Goal: Task Accomplishment & Management: Complete application form

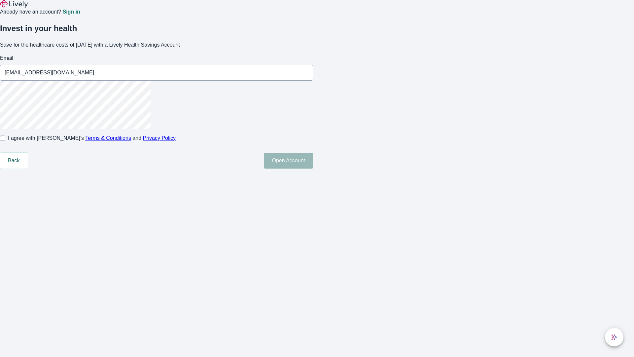
click at [5, 141] on input "I agree with Lively’s Terms & Conditions and Privacy Policy" at bounding box center [2, 137] width 5 height 5
checkbox input "true"
click at [313, 168] on button "Open Account" at bounding box center [288, 161] width 49 height 16
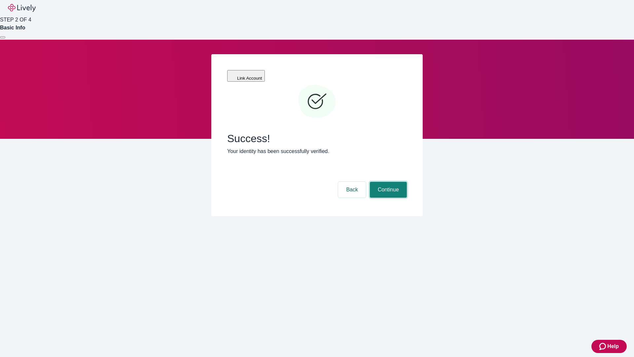
click at [387, 182] on button "Continue" at bounding box center [388, 190] width 37 height 16
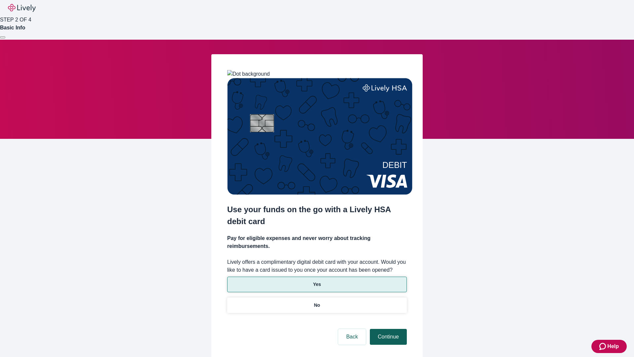
click at [317, 281] on p "Yes" at bounding box center [317, 284] width 8 height 7
click at [387, 329] on button "Continue" at bounding box center [388, 337] width 37 height 16
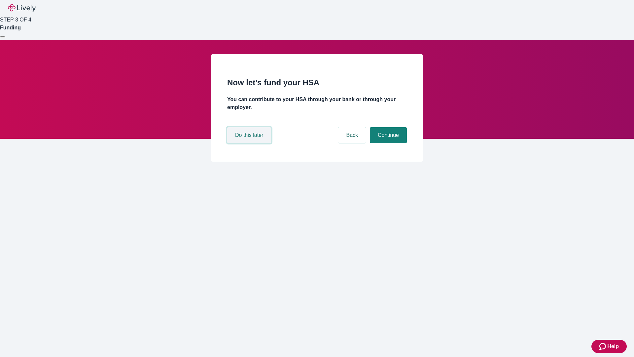
click at [250, 143] on button "Do this later" at bounding box center [249, 135] width 44 height 16
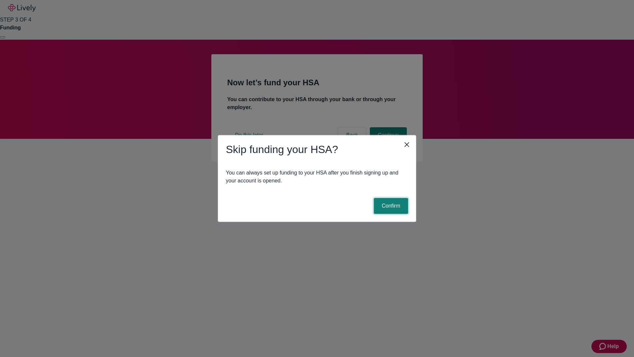
click at [390, 206] on button "Confirm" at bounding box center [391, 206] width 34 height 16
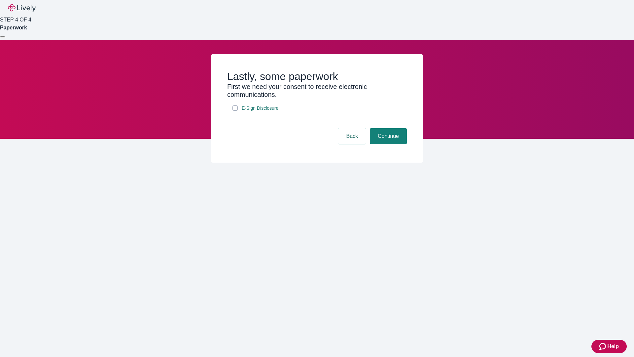
click at [235, 111] on input "E-Sign Disclosure" at bounding box center [234, 107] width 5 height 5
checkbox input "true"
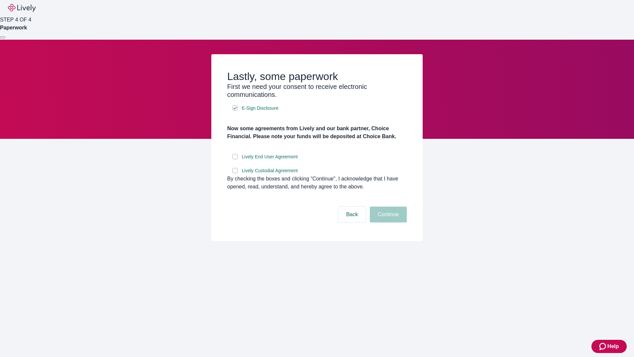
click at [235, 159] on input "Lively End User Agreement" at bounding box center [234, 156] width 5 height 5
checkbox input "true"
click at [235, 173] on input "Lively Custodial Agreement" at bounding box center [234, 170] width 5 height 5
checkbox input "true"
click at [387, 222] on button "Continue" at bounding box center [388, 214] width 37 height 16
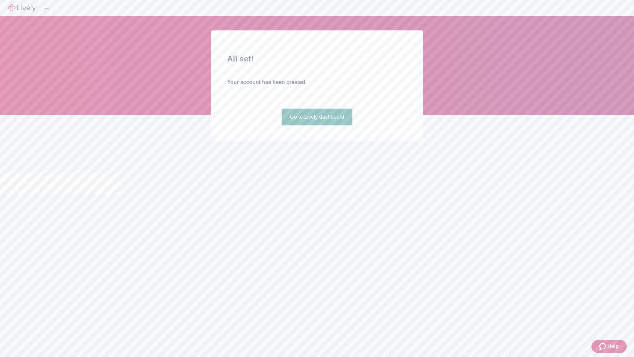
click at [317, 125] on link "Go to Lively dashboard" at bounding box center [317, 117] width 70 height 16
